Goal: Task Accomplishment & Management: Use online tool/utility

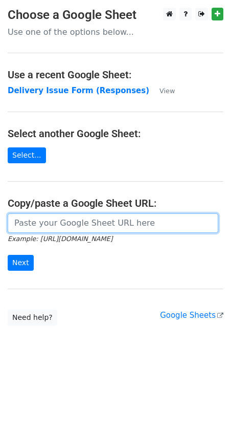
click at [54, 225] on input "url" at bounding box center [113, 222] width 211 height 19
paste input "https://docs.google.com/spreadsheets/d/1qQHD5SoE2zCQxW73jNxLPRujqbOdsJS1upL9tDW…"
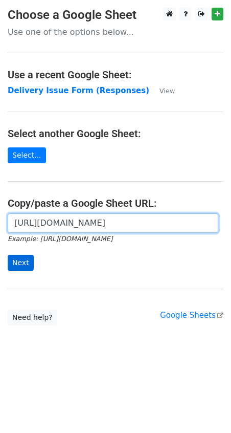
type input "https://docs.google.com/spreadsheets/d/1qQHD5SoE2zCQxW73jNxLPRujqbOdsJS1upL9tDW…"
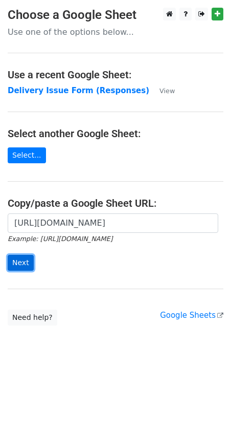
click at [26, 265] on input "Next" at bounding box center [21, 263] width 26 height 16
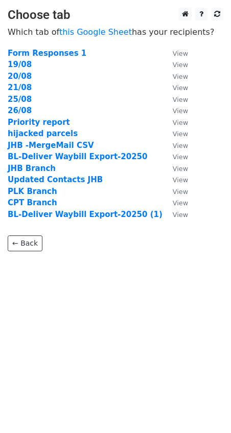
click at [31, 111] on td "26/08" at bounding box center [85, 111] width 155 height 12
click at [24, 111] on strong "26/08" at bounding box center [20, 110] width 24 height 9
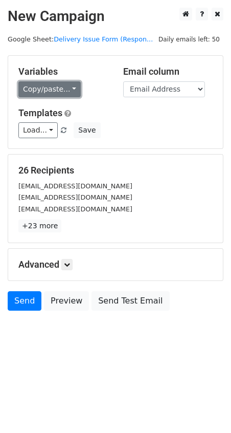
click at [70, 91] on link "Copy/paste..." at bounding box center [49, 89] width 62 height 16
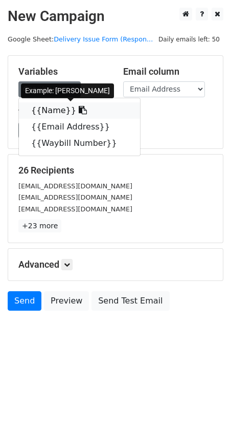
click at [60, 106] on link "{{Name}}" at bounding box center [79, 110] width 121 height 16
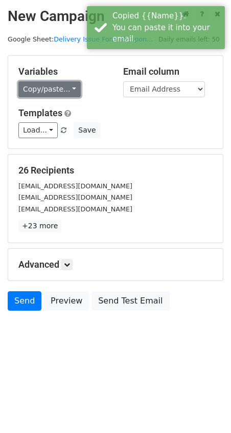
click at [74, 86] on link "Copy/paste..." at bounding box center [49, 89] width 62 height 16
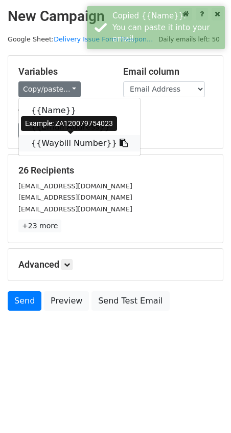
click at [72, 145] on link "{{Waybill Number}}" at bounding box center [79, 143] width 121 height 16
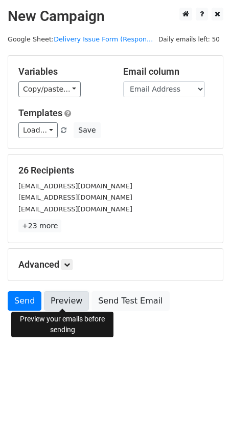
click at [62, 302] on link "Preview" at bounding box center [66, 300] width 45 height 19
